Goal: Information Seeking & Learning: Check status

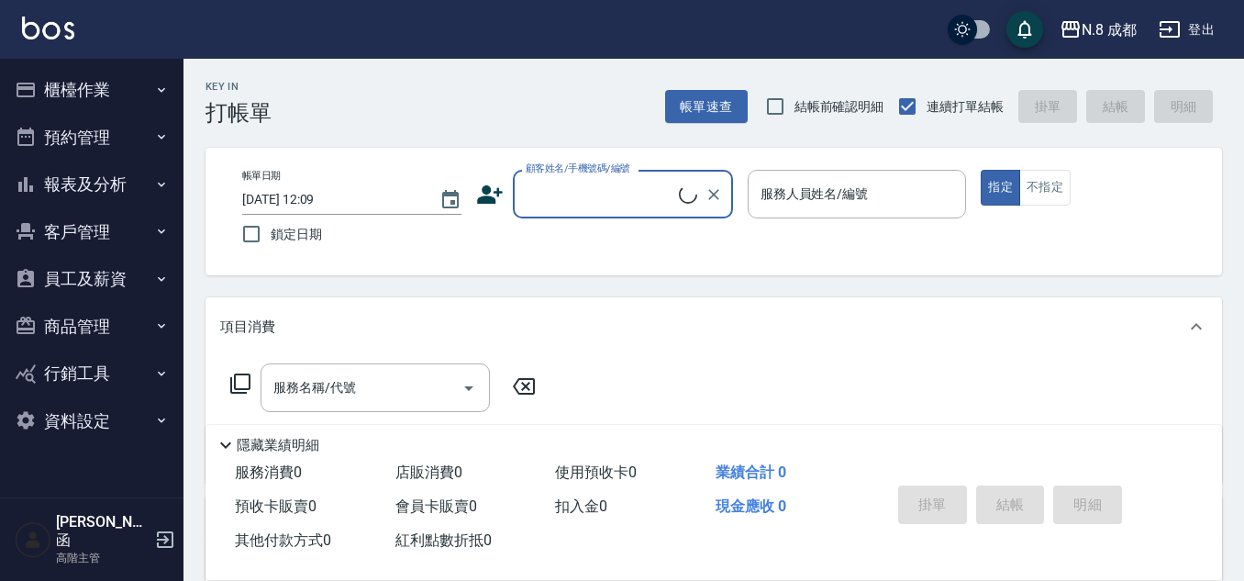
click at [106, 94] on button "櫃檯作業" at bounding box center [91, 90] width 169 height 48
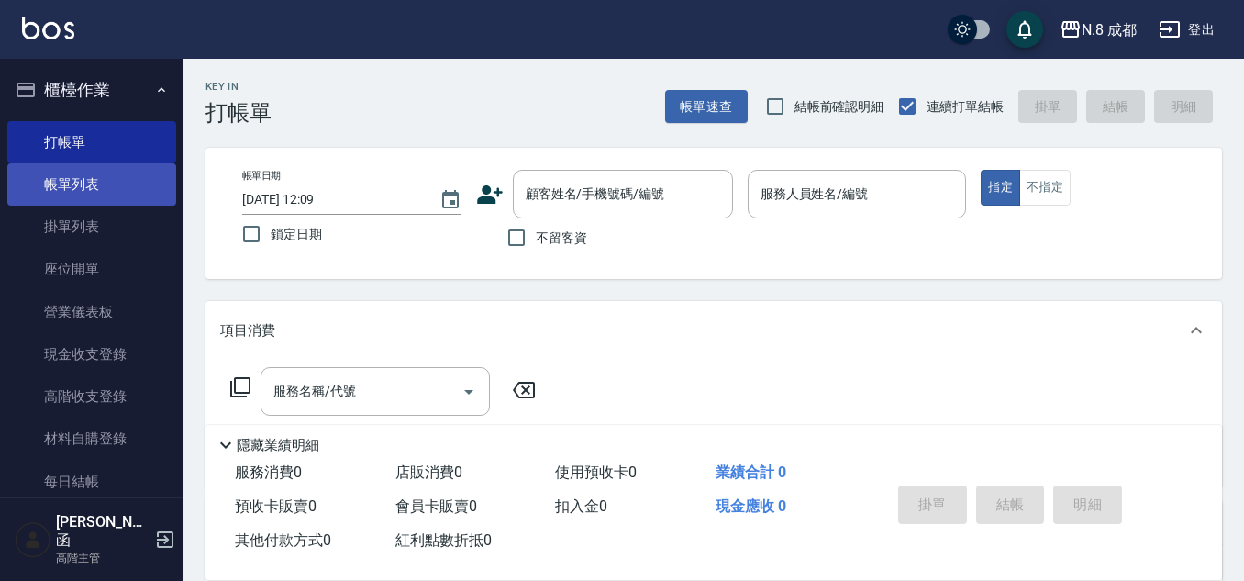
click at [97, 194] on link "帳單列表" at bounding box center [91, 184] width 169 height 42
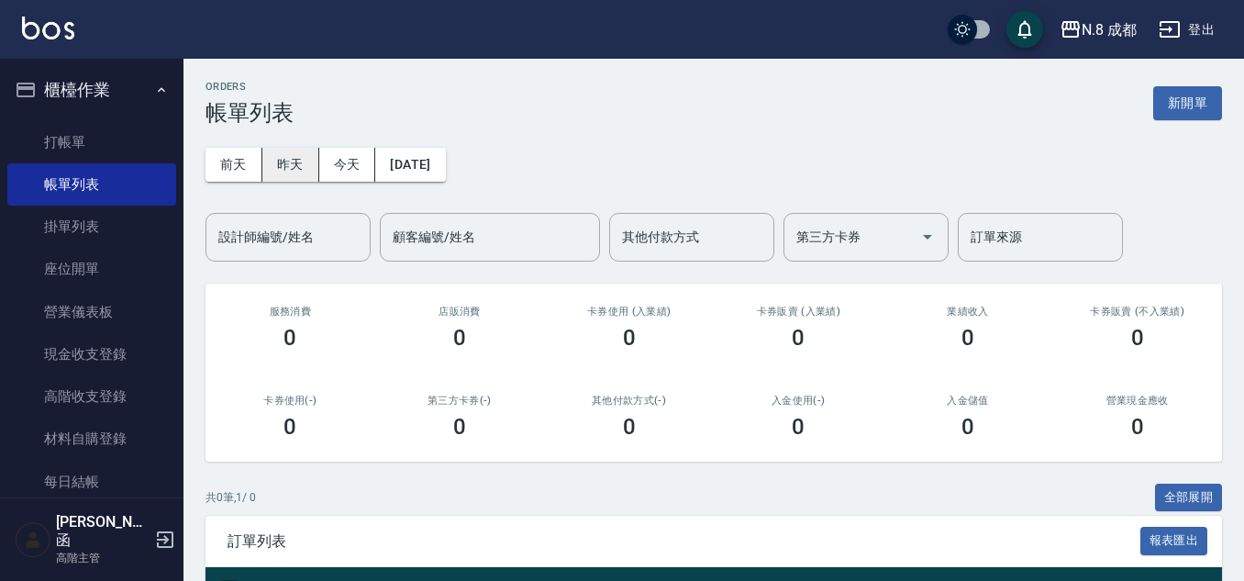
click at [304, 160] on button "昨天" at bounding box center [290, 165] width 57 height 34
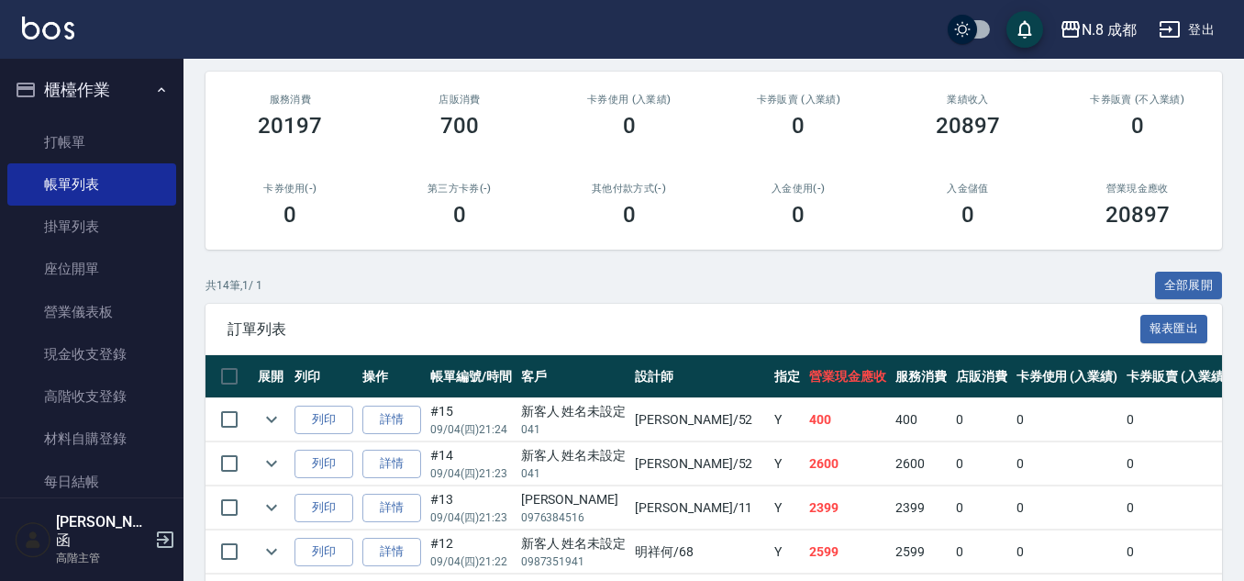
scroll to position [367, 0]
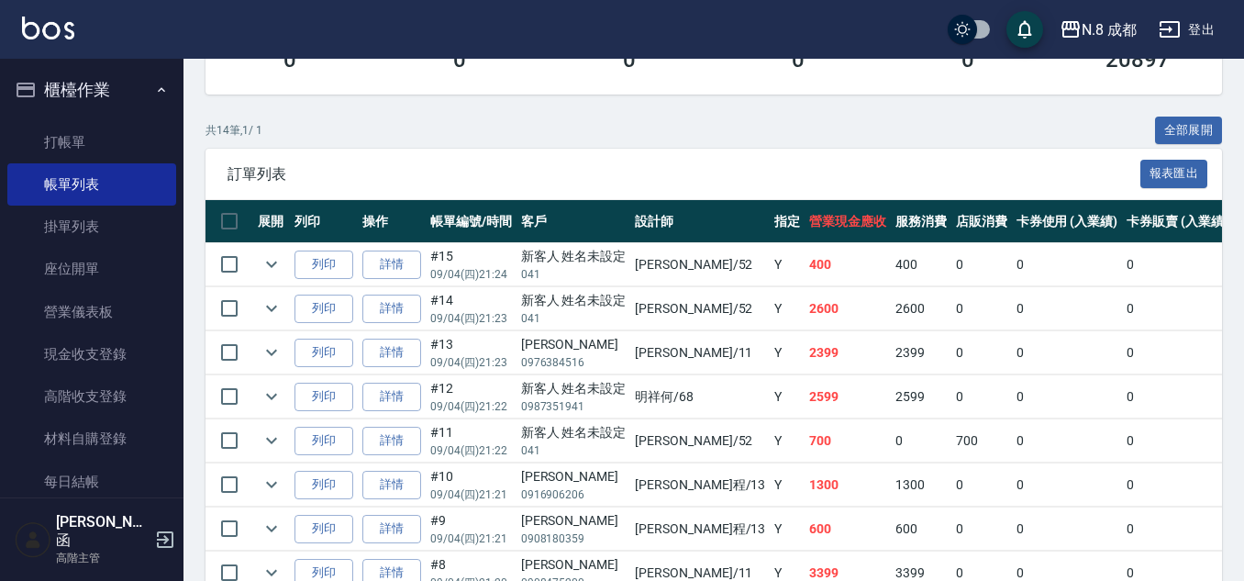
click at [410, 368] on td "詳情" at bounding box center [392, 352] width 68 height 43
click at [409, 354] on link "詳情" at bounding box center [391, 352] width 59 height 28
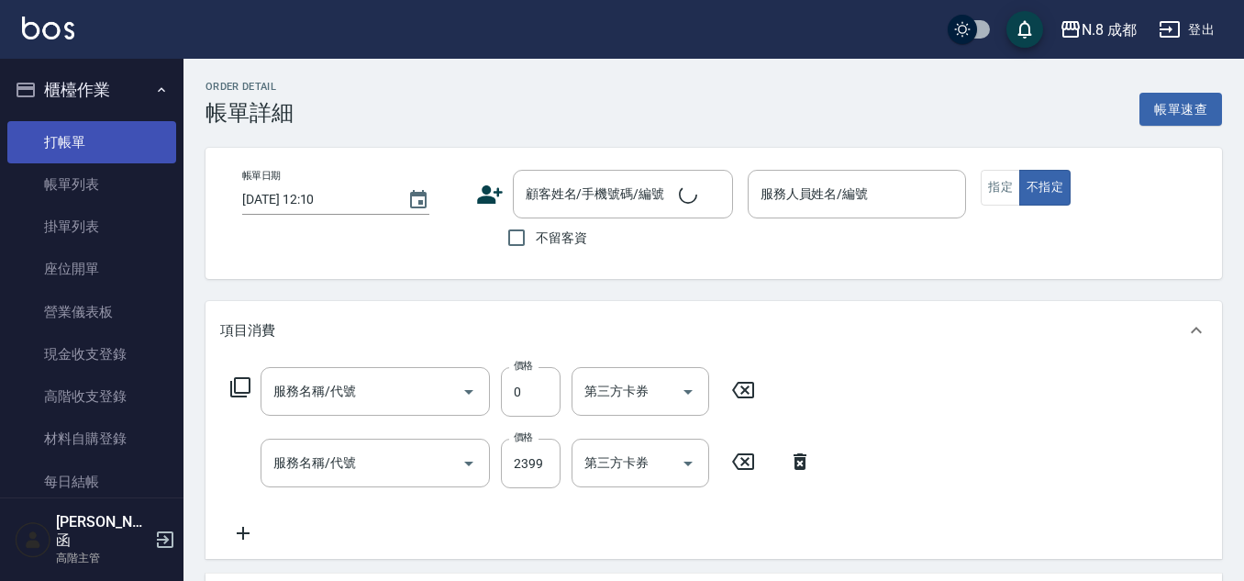
type input "[DATE] 21:23"
type input "[PERSON_NAME]-11"
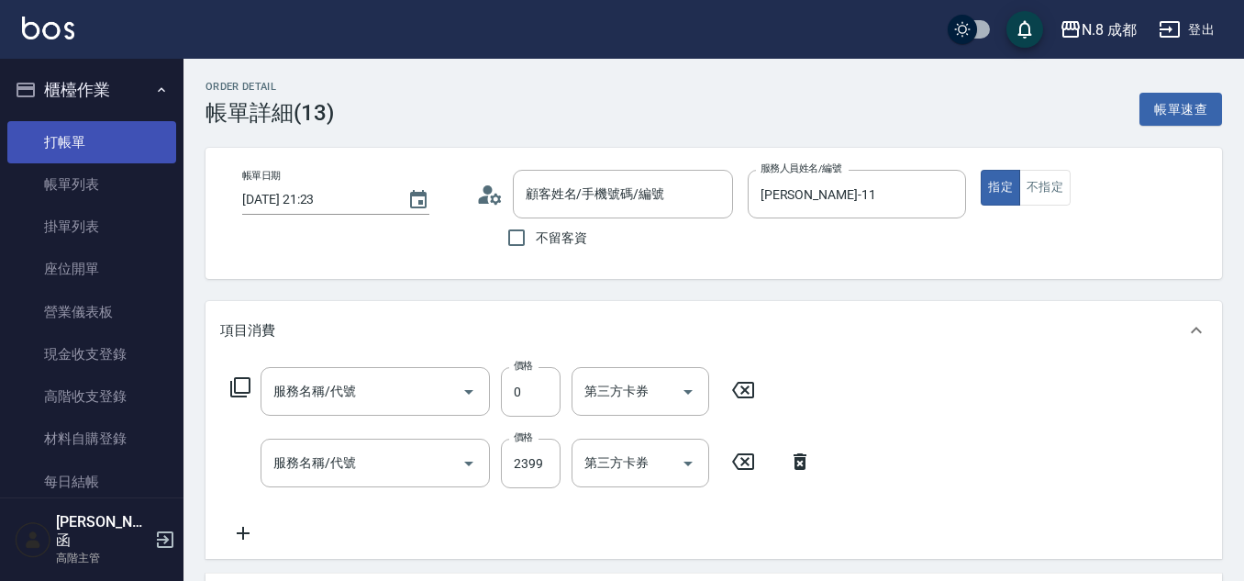
type input "互助3點(3)"
type input "日系染髮(L)(041)"
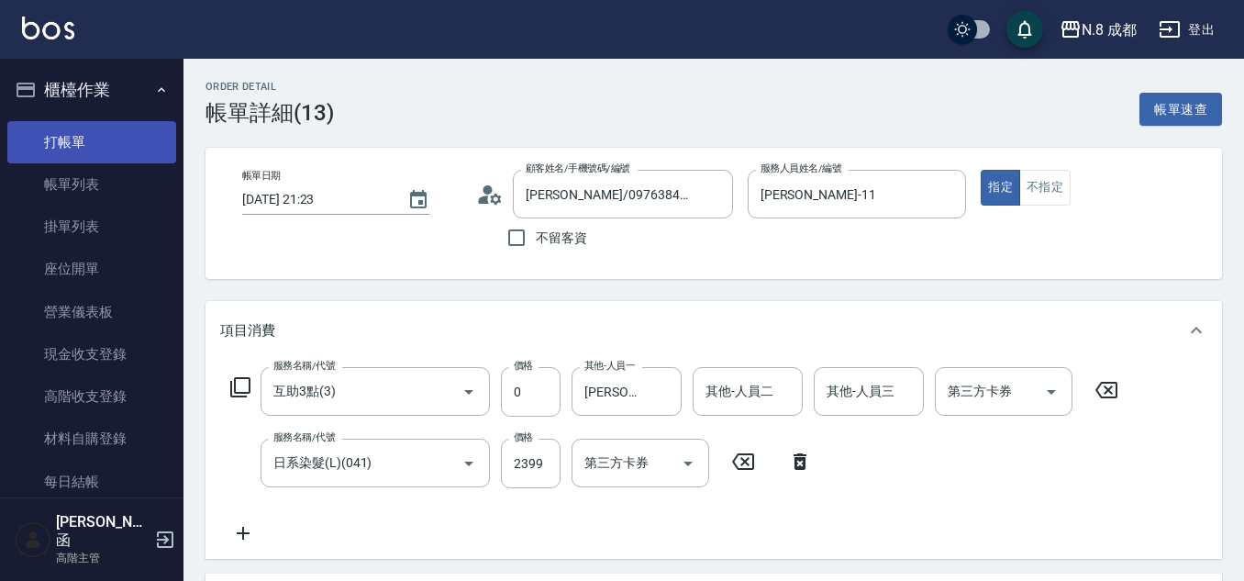
type input "[PERSON_NAME]/0976384516/"
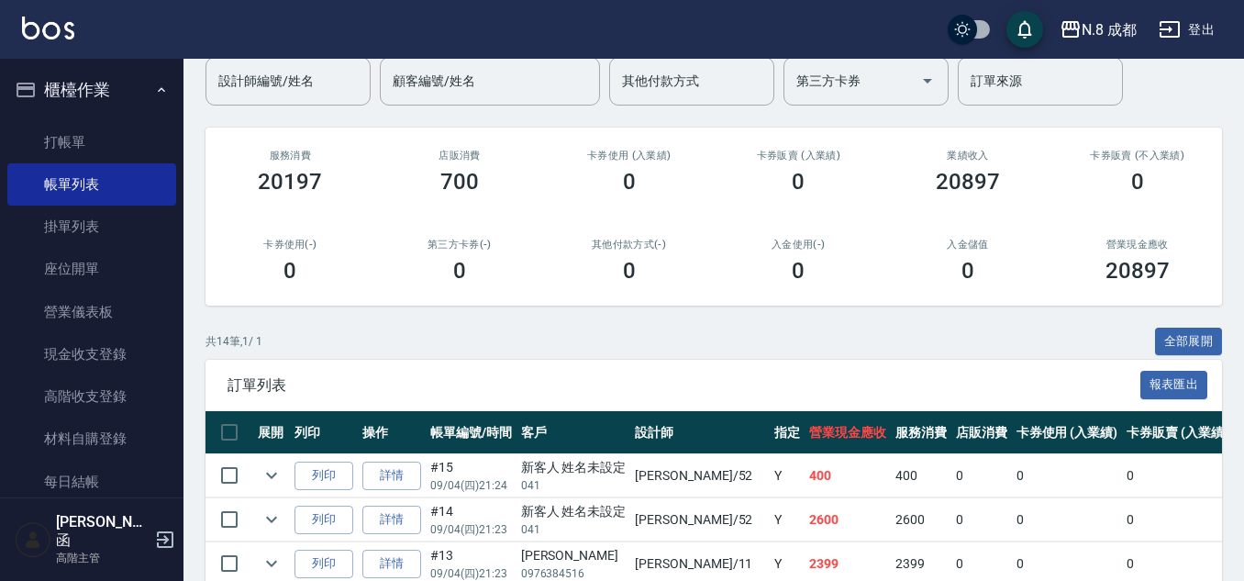
scroll to position [367, 0]
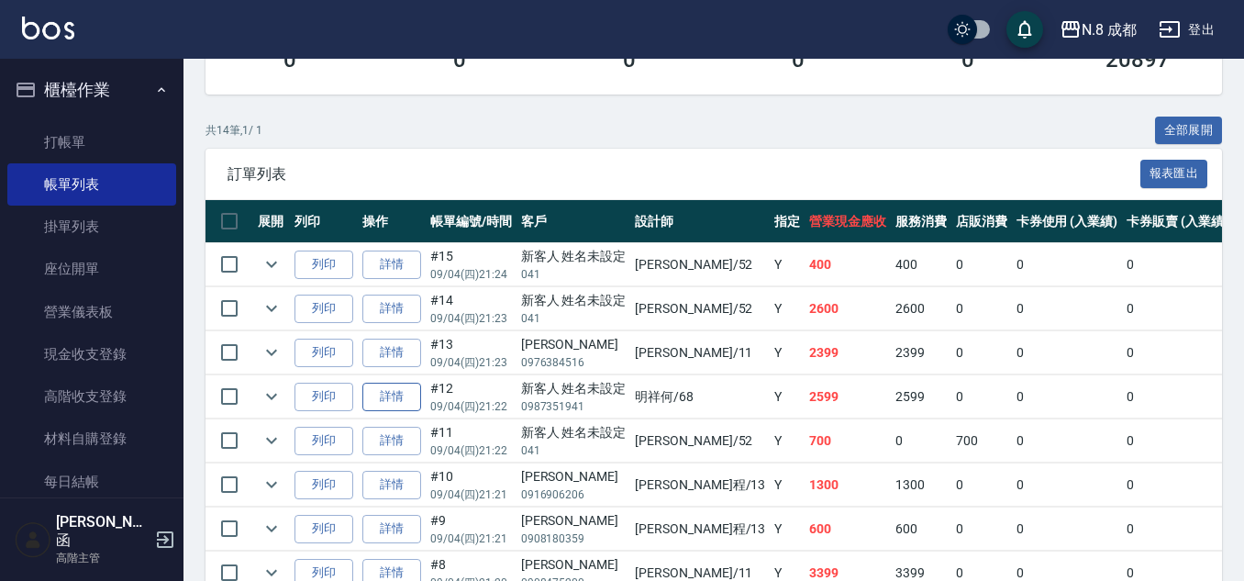
click at [413, 398] on link "詳情" at bounding box center [391, 396] width 59 height 28
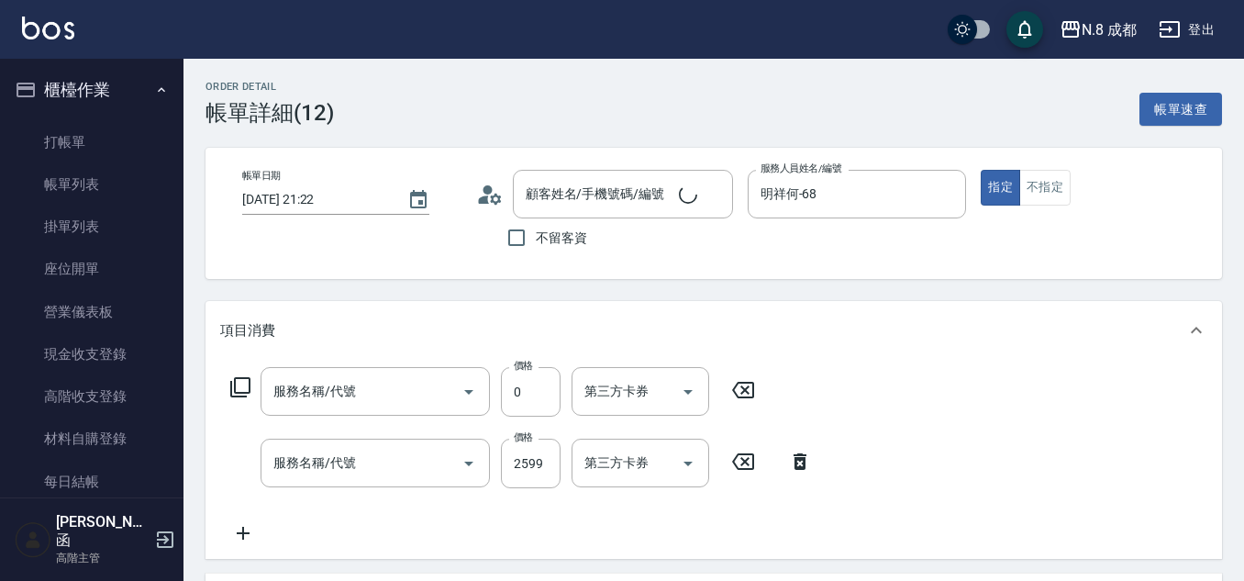
type input "[DATE] 21:22"
type input "明祥何-68"
type input "互助5點(5)"
type input "日系染髮(L)(041)"
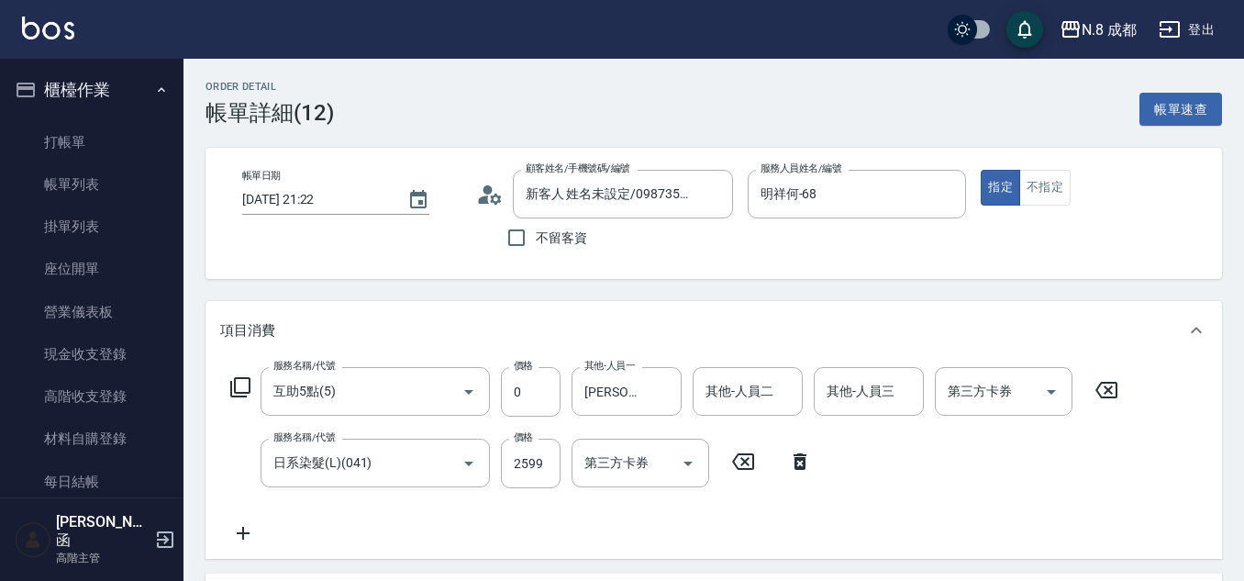
type input "新客人 姓名未設定/0987351941/null"
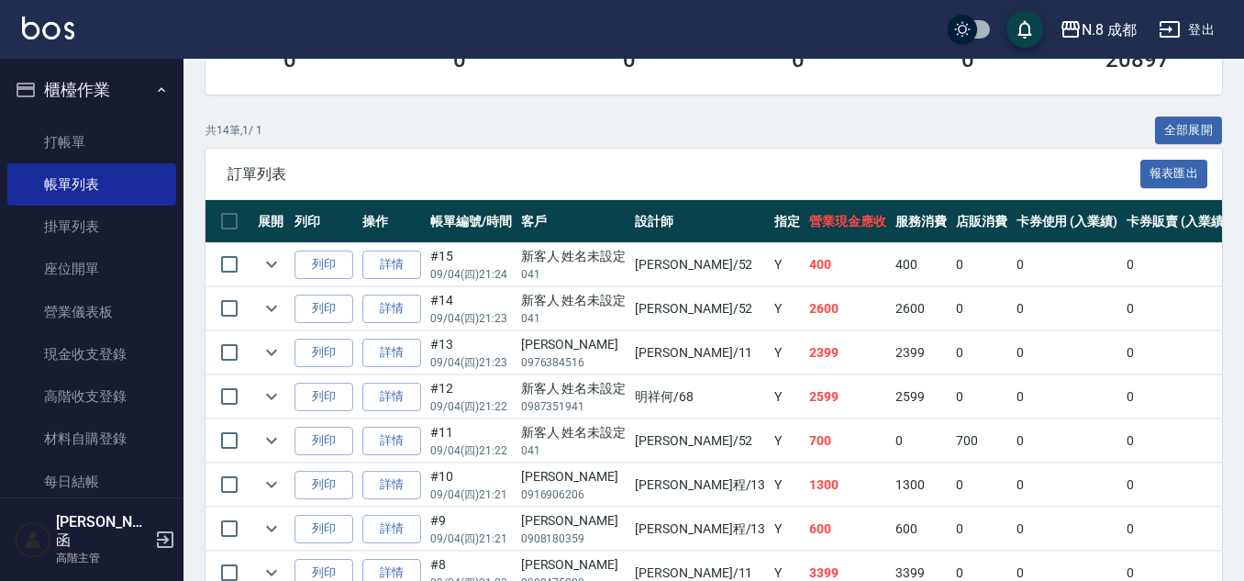
scroll to position [459, 0]
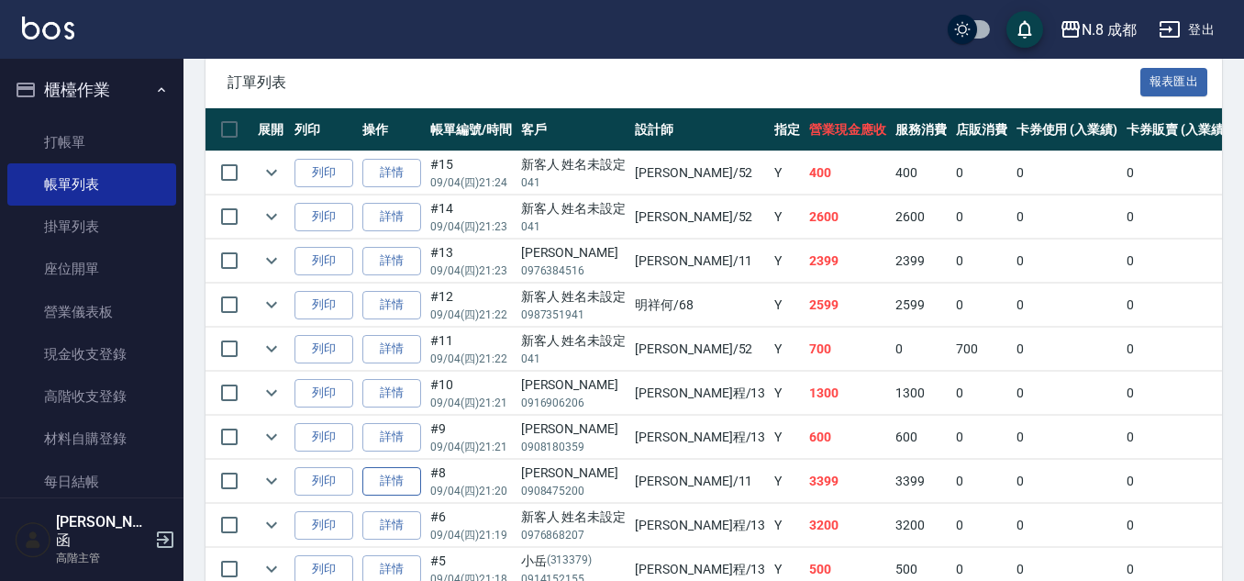
click at [381, 476] on link "詳情" at bounding box center [391, 481] width 59 height 28
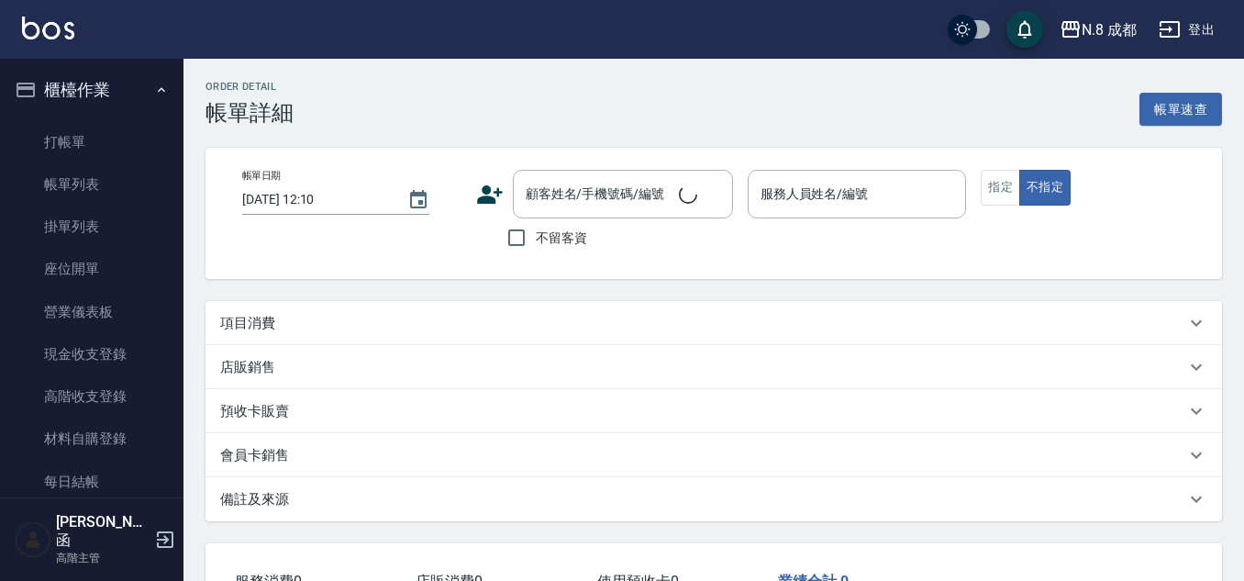
type input "[DATE] 21:20"
type input "[PERSON_NAME]-11"
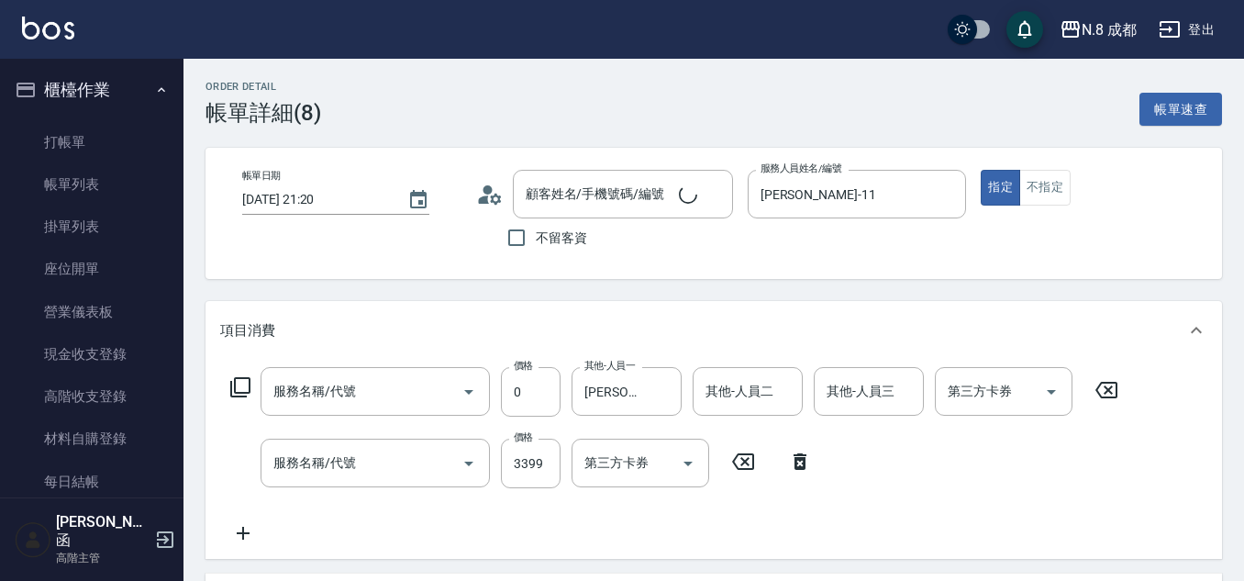
type input "[PERSON_NAME]/0908475200/"
type input "互助8點(8)"
type input "日系染髮(L)(041)"
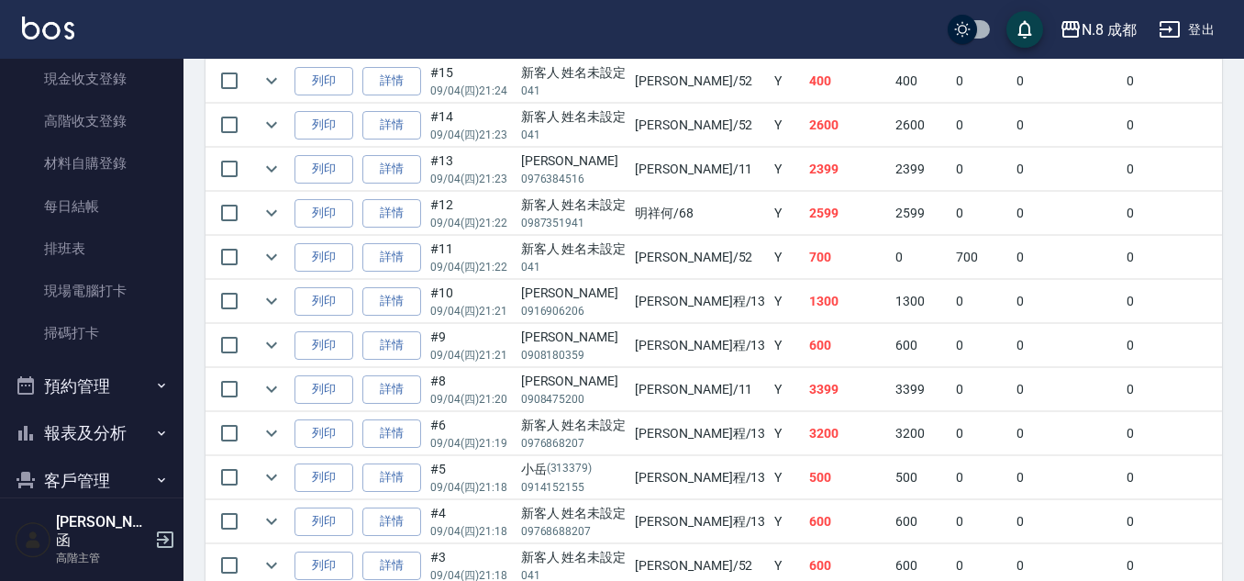
scroll to position [642, 0]
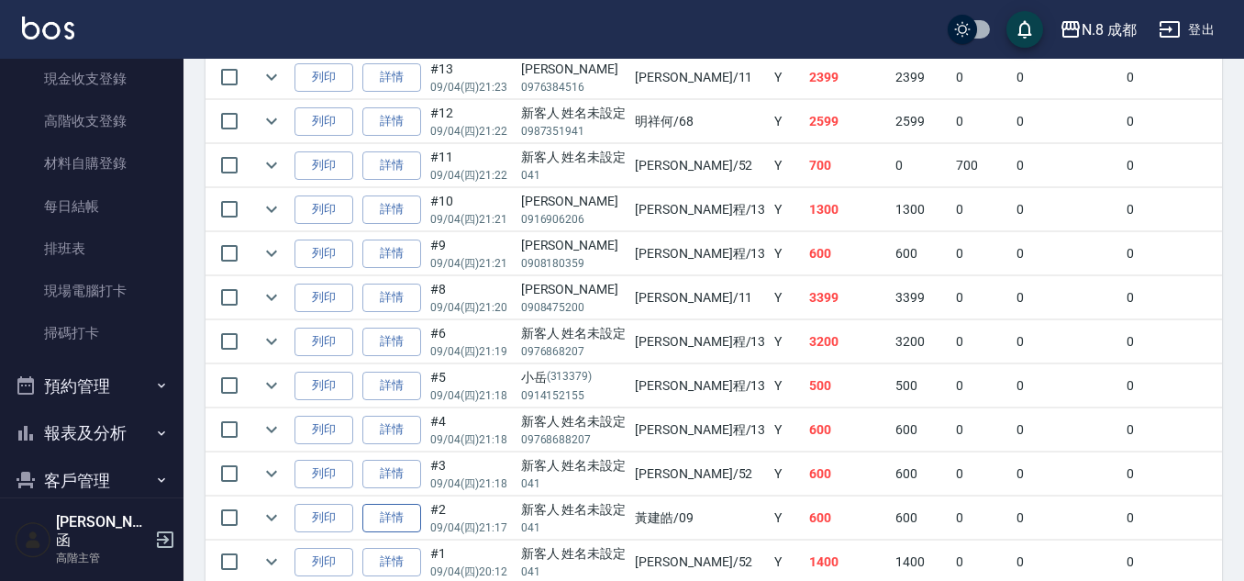
click at [388, 514] on link "詳情" at bounding box center [391, 517] width 59 height 28
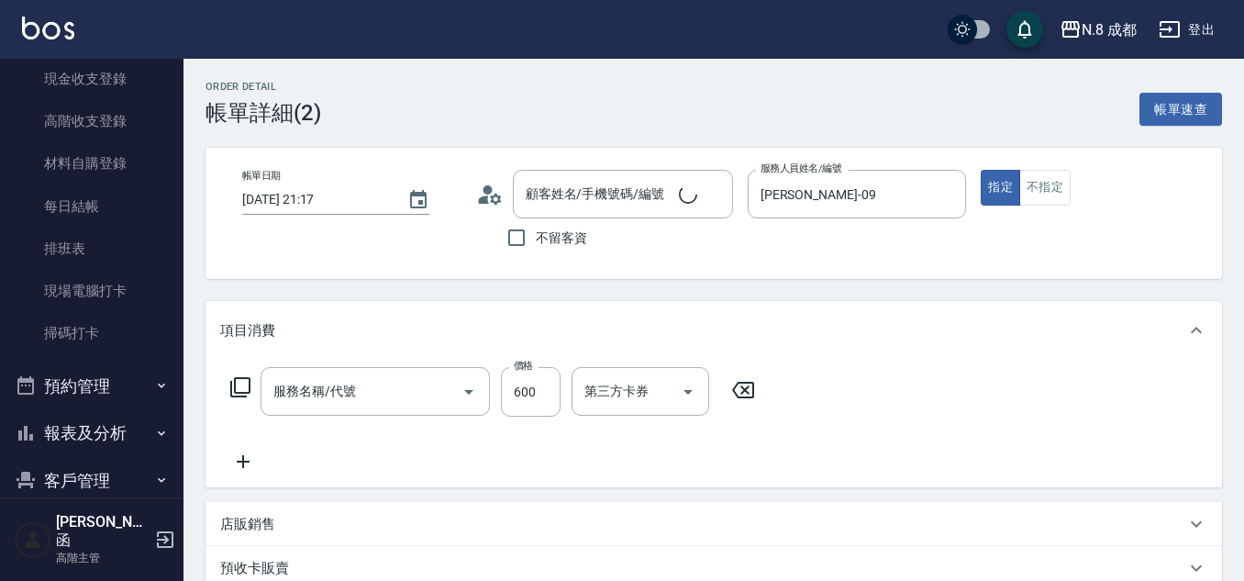
type input "[DATE] 21:17"
type input "[PERSON_NAME]-09"
type input "洗+剪(022)"
type input "新客人 姓名未設定/041/null"
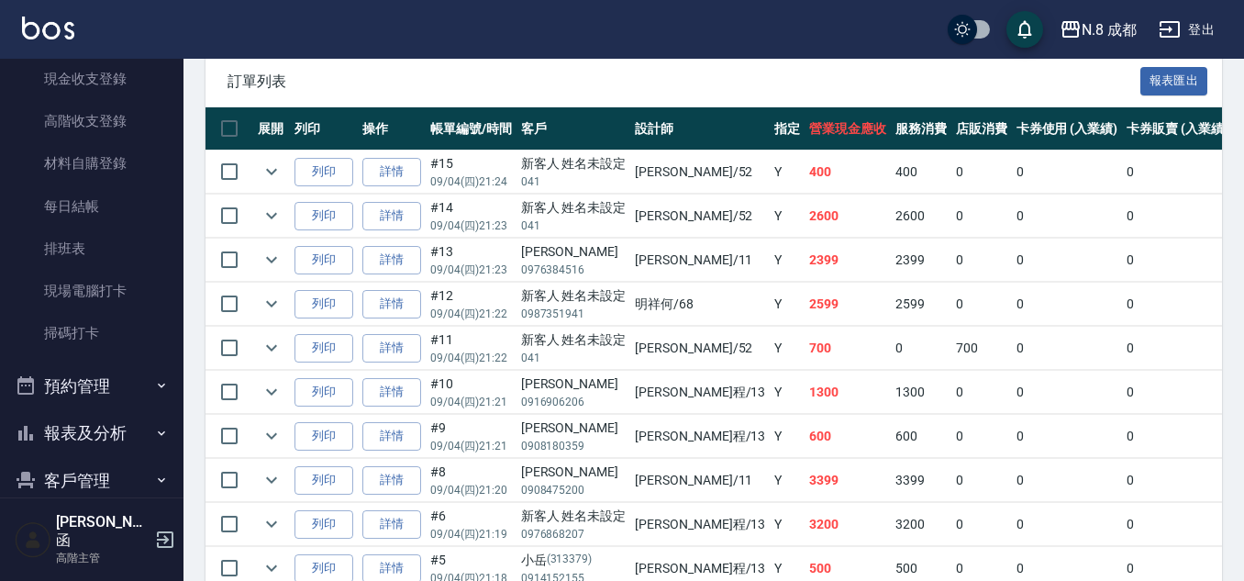
scroll to position [731, 0]
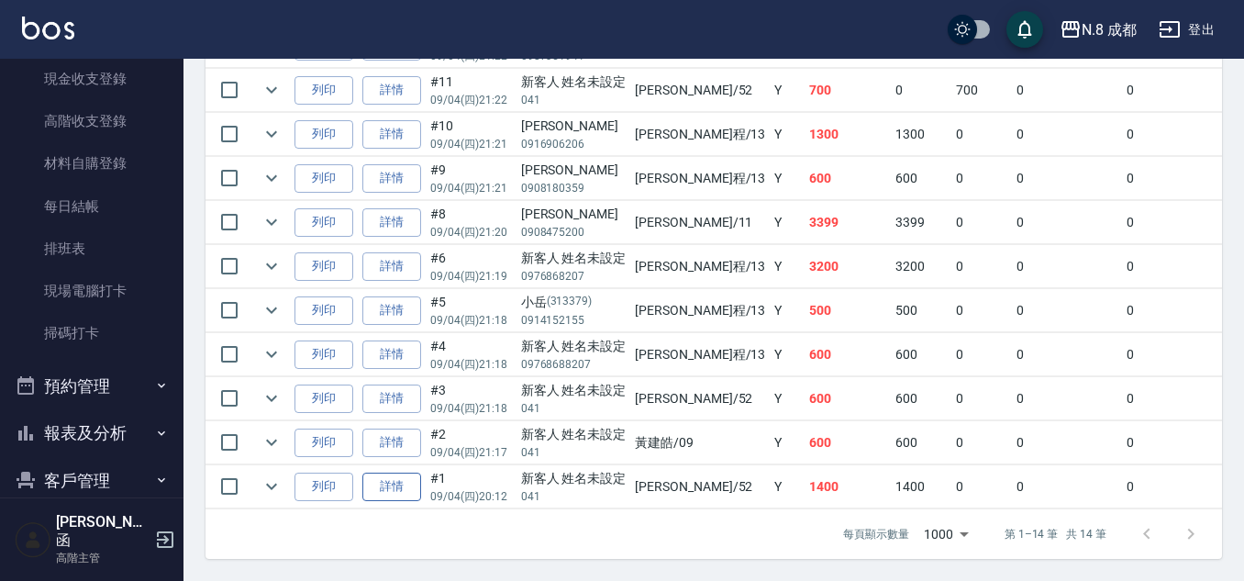
click at [393, 472] on link "詳情" at bounding box center [391, 486] width 59 height 28
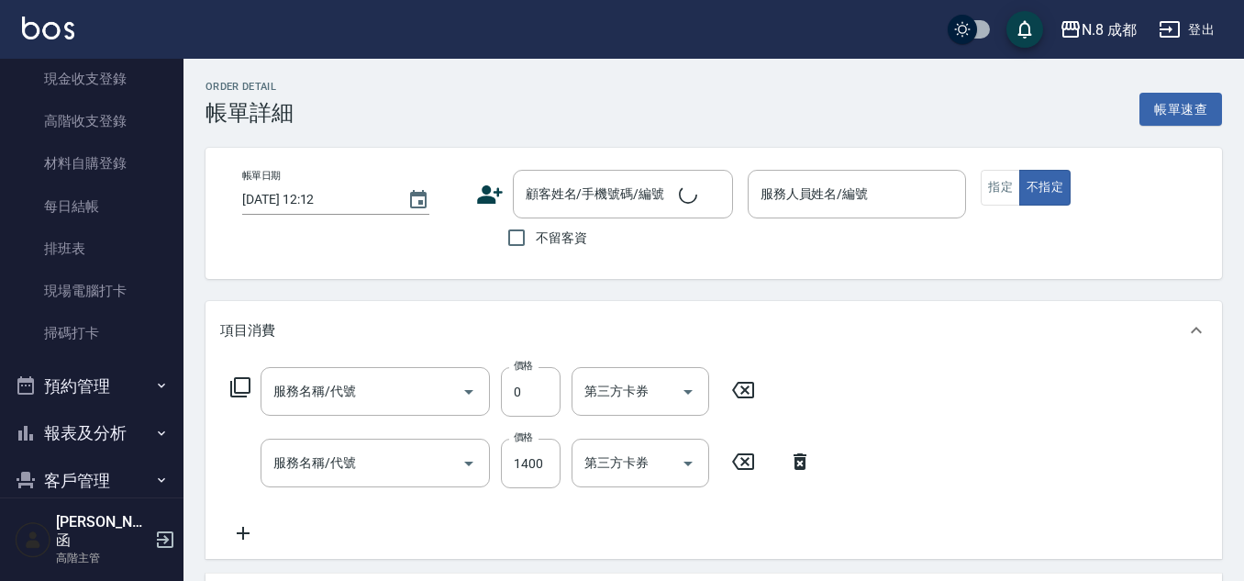
type input "互助1點(1)"
type input "日系染髮(L)(041)"
type input "[DATE] 20:12"
type input "[PERSON_NAME]-52"
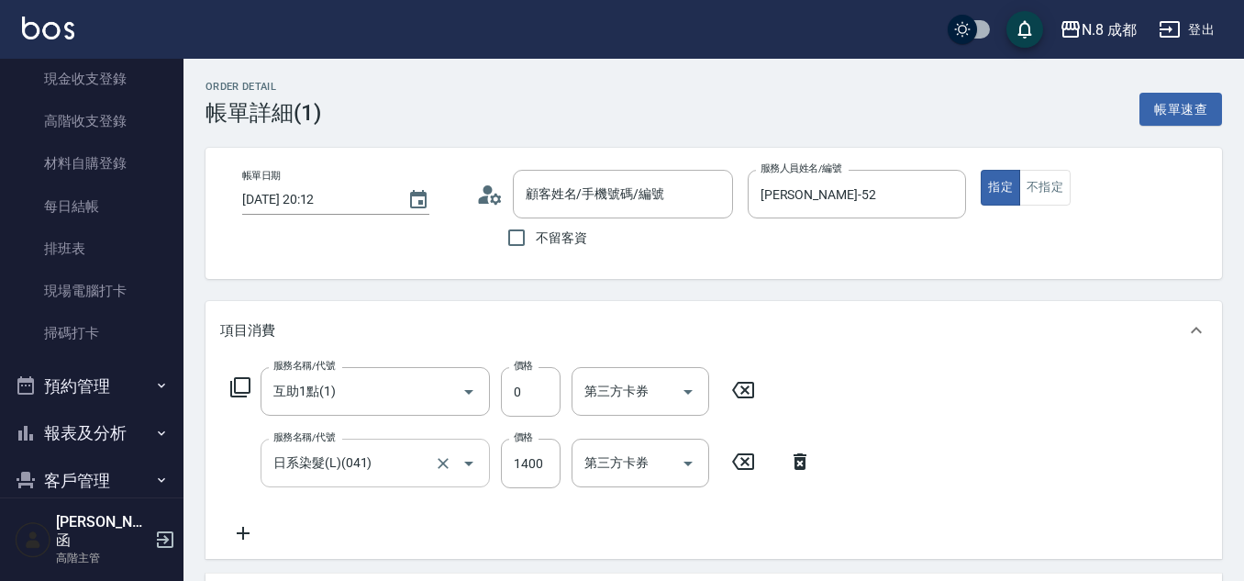
type input "新客人 姓名未設定/041/null"
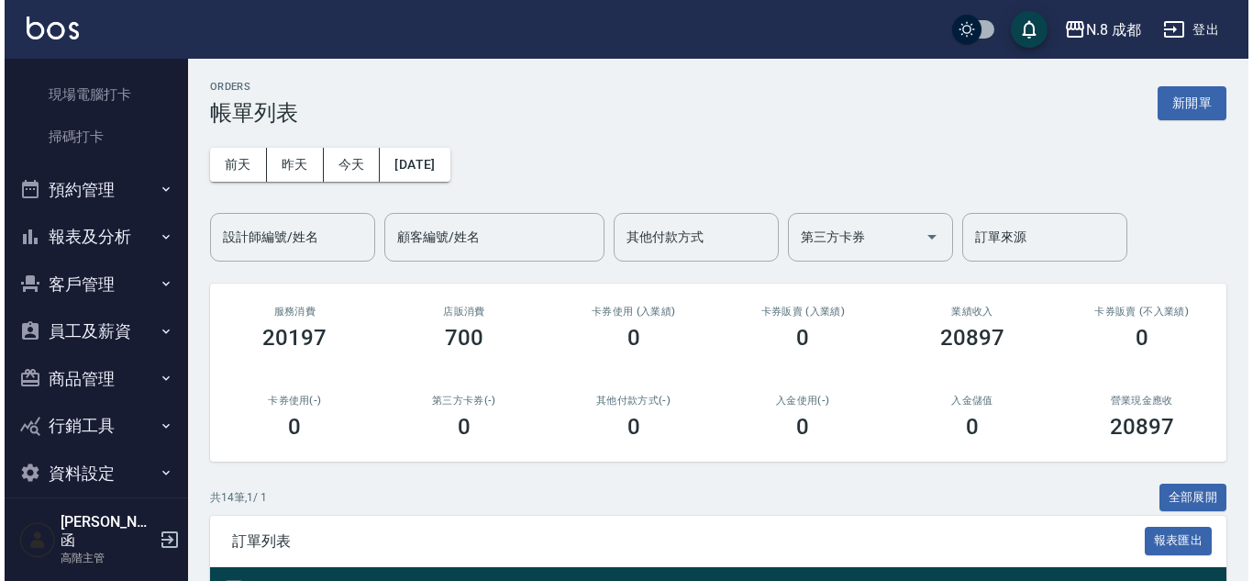
scroll to position [476, 0]
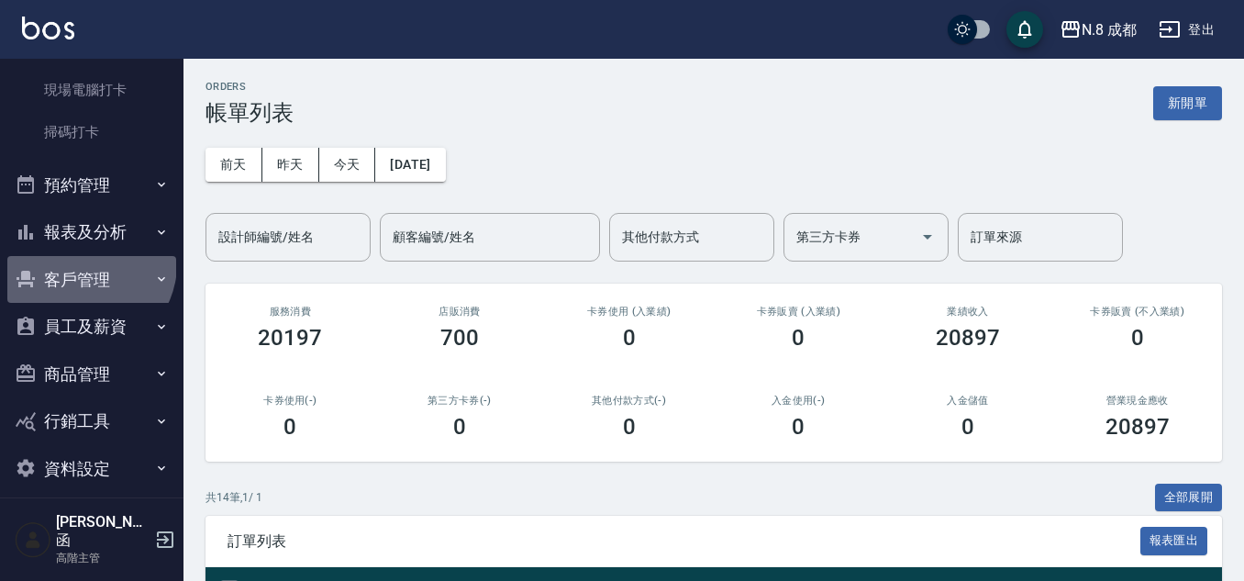
click at [86, 263] on button "客戶管理" at bounding box center [91, 280] width 169 height 48
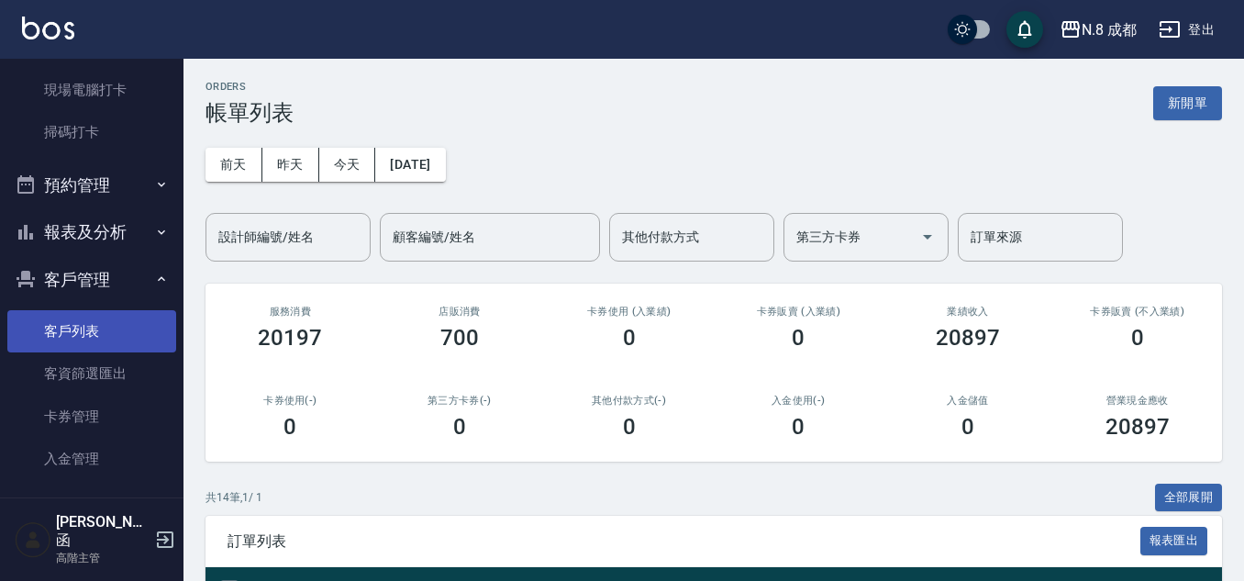
click at [89, 317] on link "客戶列表" at bounding box center [91, 331] width 169 height 42
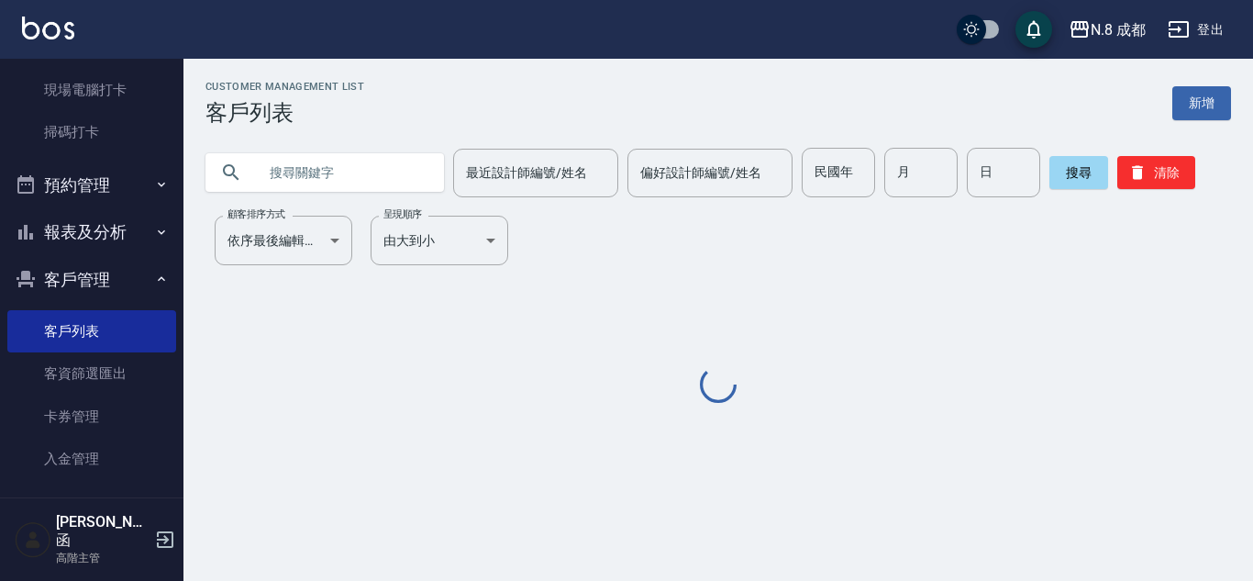
click at [313, 171] on input "text" at bounding box center [343, 173] width 172 height 50
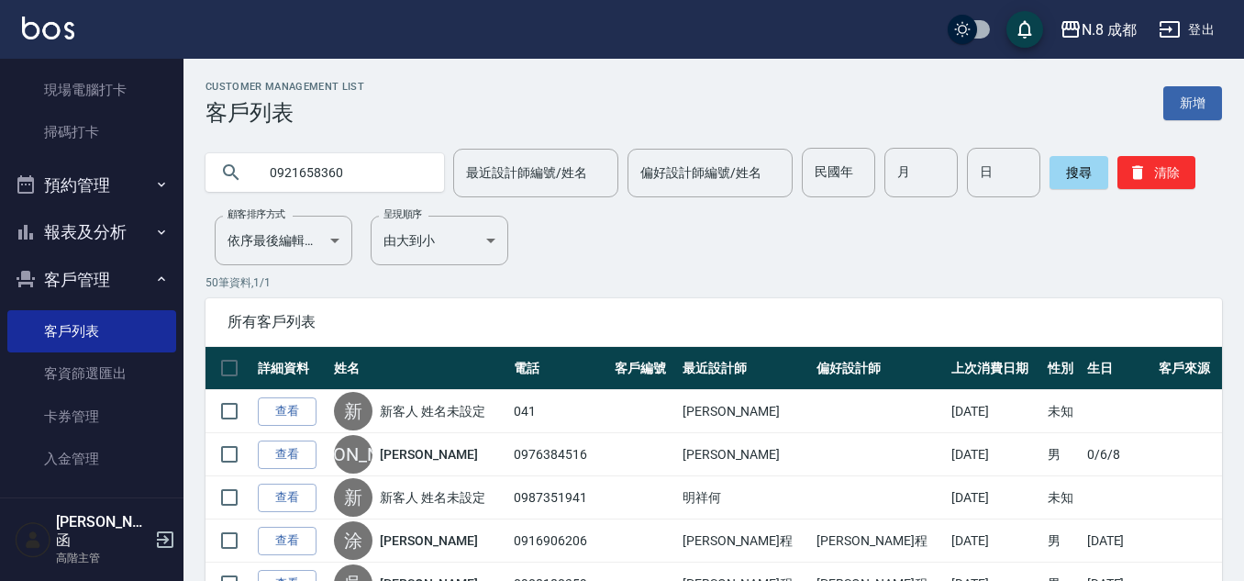
type input "0921658360"
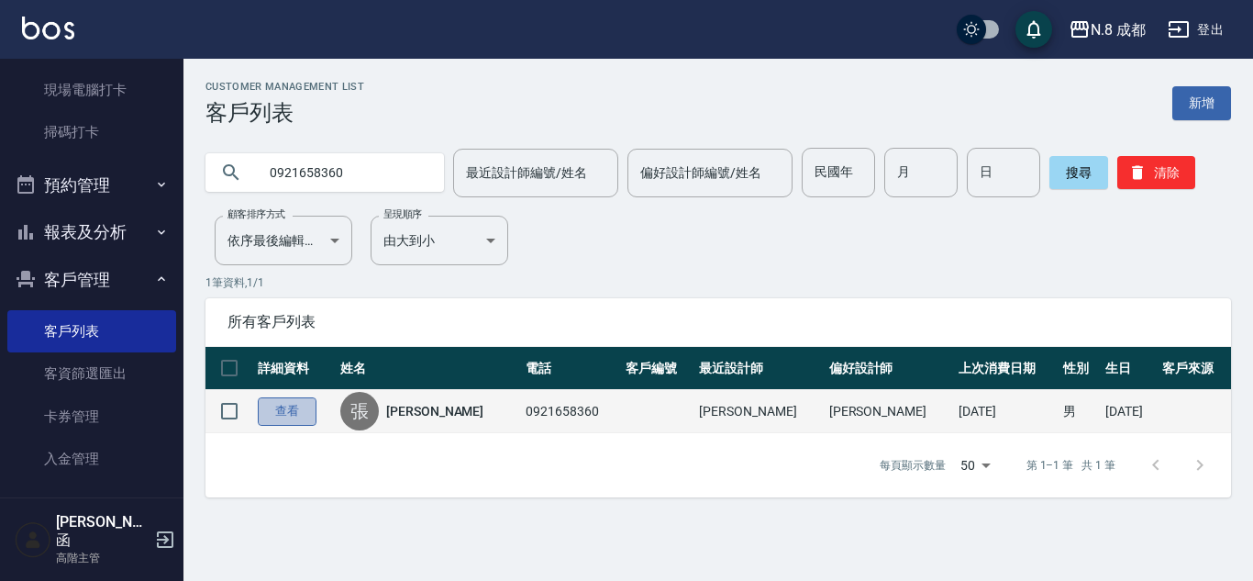
click at [301, 411] on link "查看" at bounding box center [287, 411] width 59 height 28
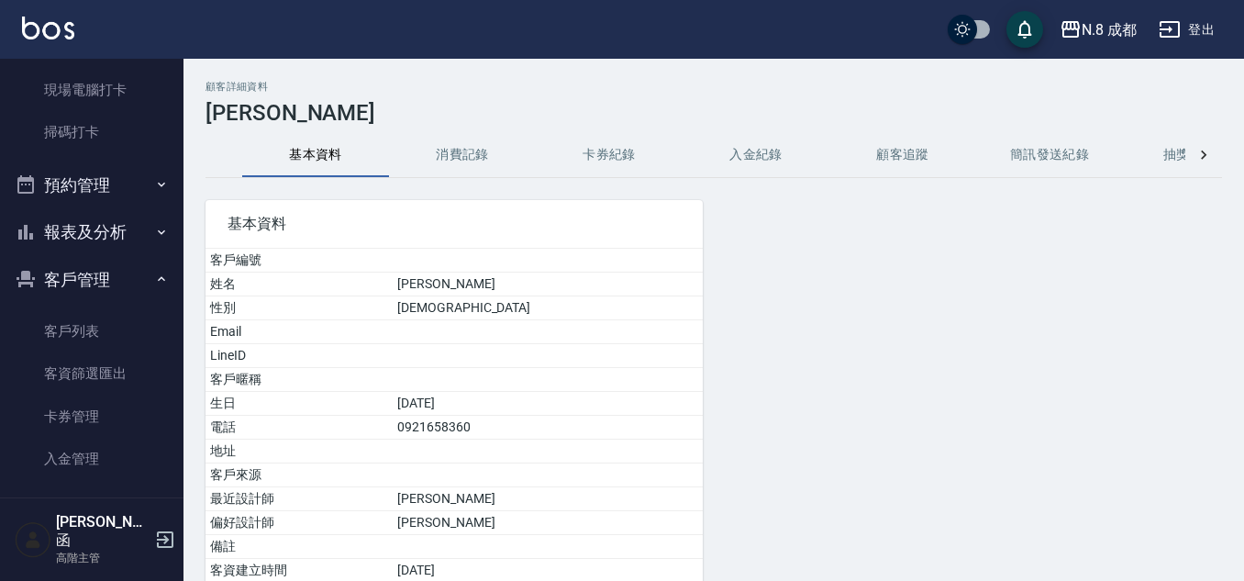
click at [463, 157] on button "消費記錄" at bounding box center [462, 155] width 147 height 44
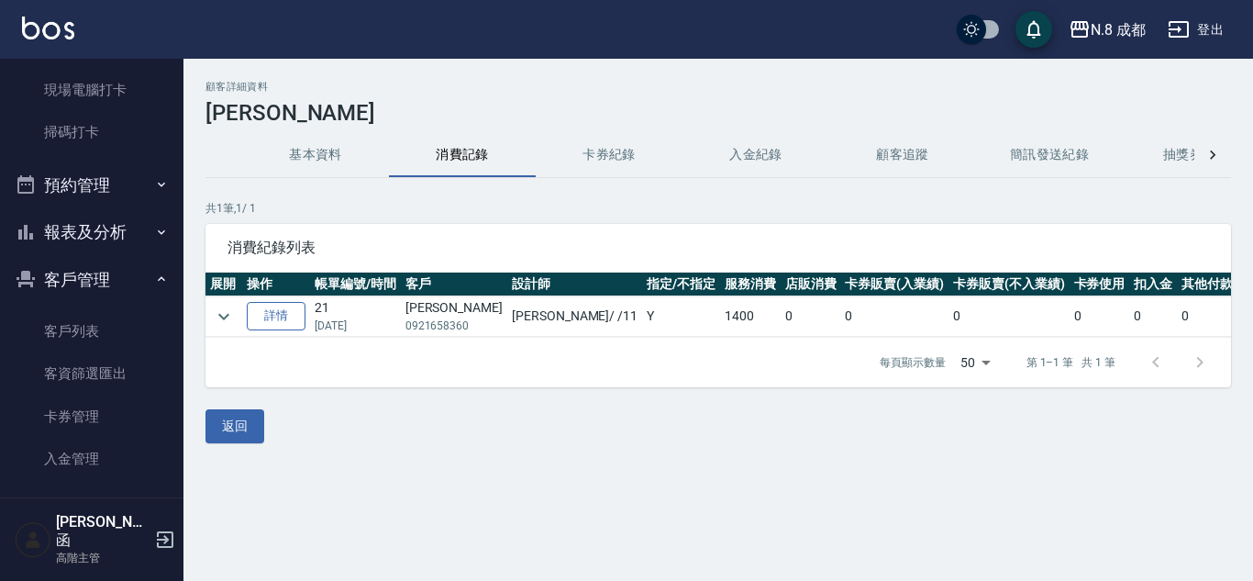
click at [289, 326] on link "詳情" at bounding box center [276, 316] width 59 height 28
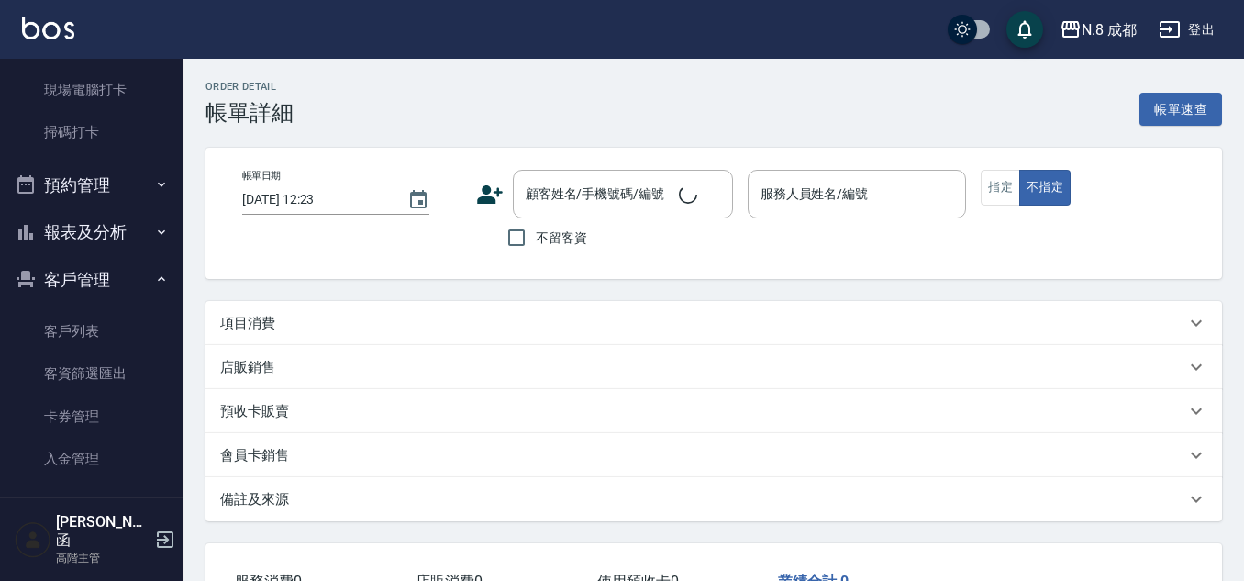
type input "[DATE] 20:06"
type input "[PERSON_NAME]-11"
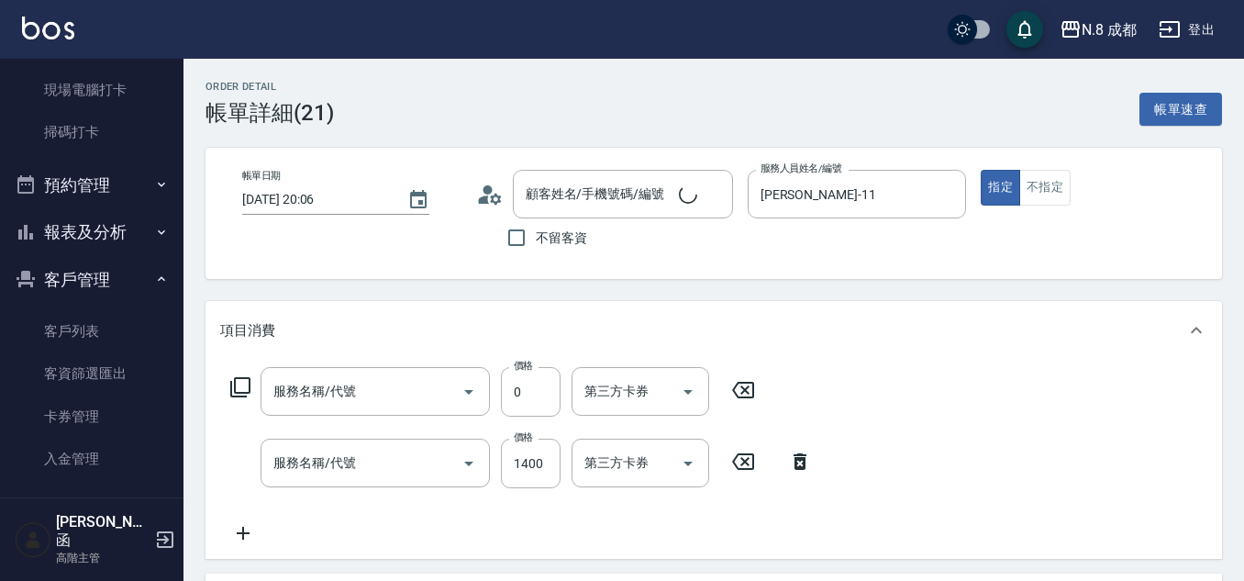
type input "[PERSON_NAME]/0921658360/"
type input "互助2點(2)"
type input "Fiole生命之鍵(L)(051)"
